Goal: Information Seeking & Learning: Check status

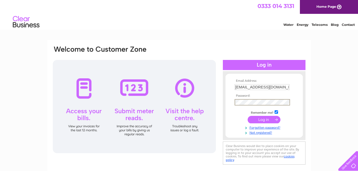
click at [275, 119] on input "submit" at bounding box center [264, 119] width 33 height 7
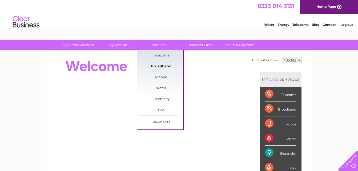
click at [157, 67] on link "Broadband" at bounding box center [161, 66] width 44 height 11
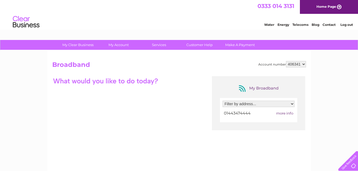
click at [288, 103] on select "Filter by address... [STREET_ADDRESS]" at bounding box center [259, 104] width 72 height 6
select select "1531275"
click at [223, 101] on select "Filter by address... [STREET_ADDRESS]" at bounding box center [259, 104] width 72 height 6
click at [287, 112] on span "more info" at bounding box center [284, 113] width 17 height 4
click at [327, 27] on div "Water Energy Telecoms Blog Contact Log out" at bounding box center [305, 22] width 104 height 11
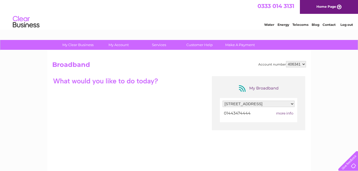
click at [329, 26] on link "Contact" at bounding box center [329, 25] width 13 height 4
